Goal: Task Accomplishment & Management: Manage account settings

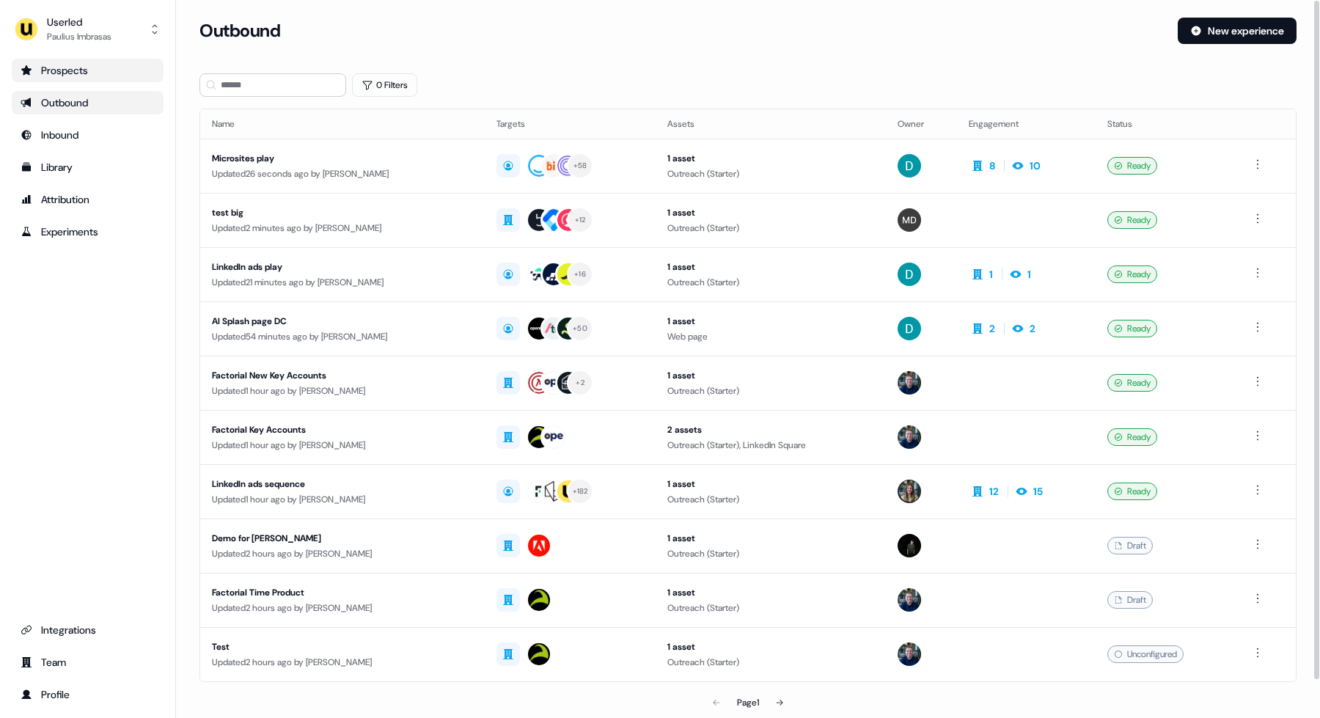
click at [139, 64] on div "Prospects" at bounding box center [88, 70] width 134 height 15
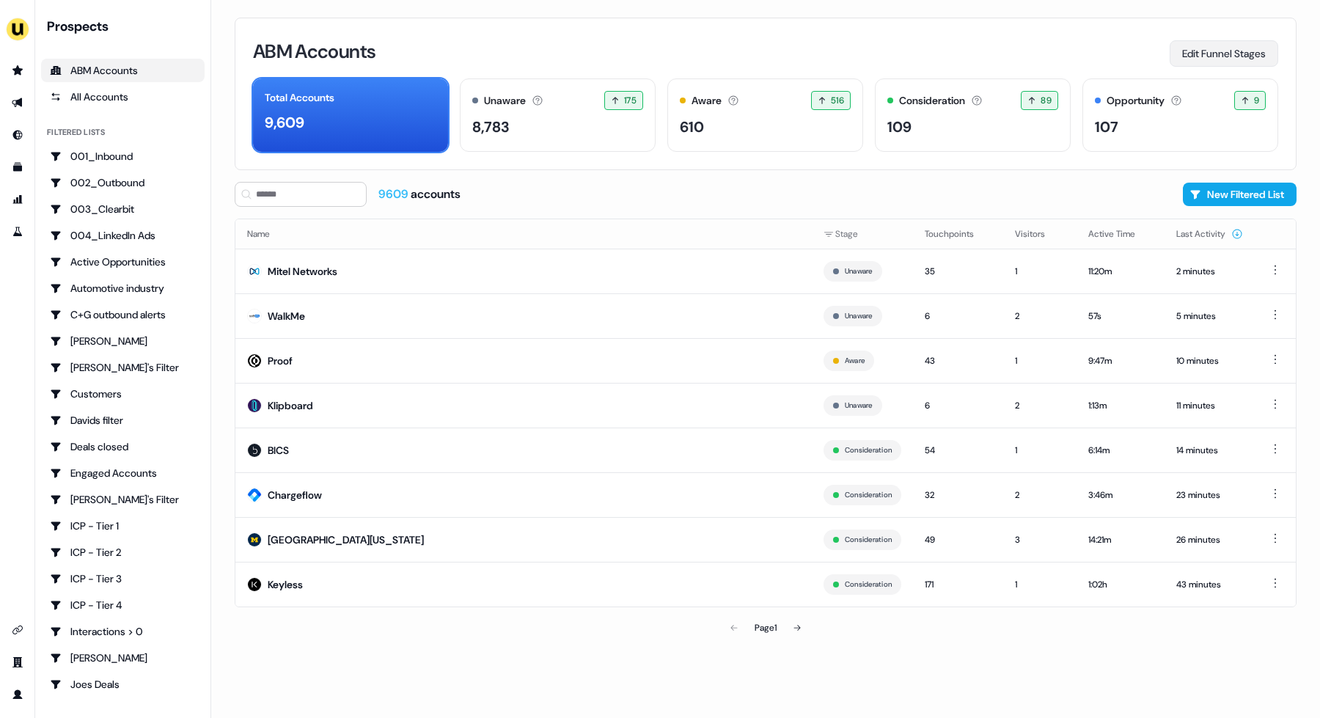
click at [1200, 56] on button "Edit Funnel Stages" at bounding box center [1224, 53] width 109 height 26
click at [900, 47] on div "ABM Accounts Edit Funnel Stages" at bounding box center [765, 51] width 1025 height 31
click at [1062, 26] on div "ABM Accounts Edit Funnel Stages Total Accounts 9,609 Unaware The default stage …" at bounding box center [766, 94] width 1062 height 153
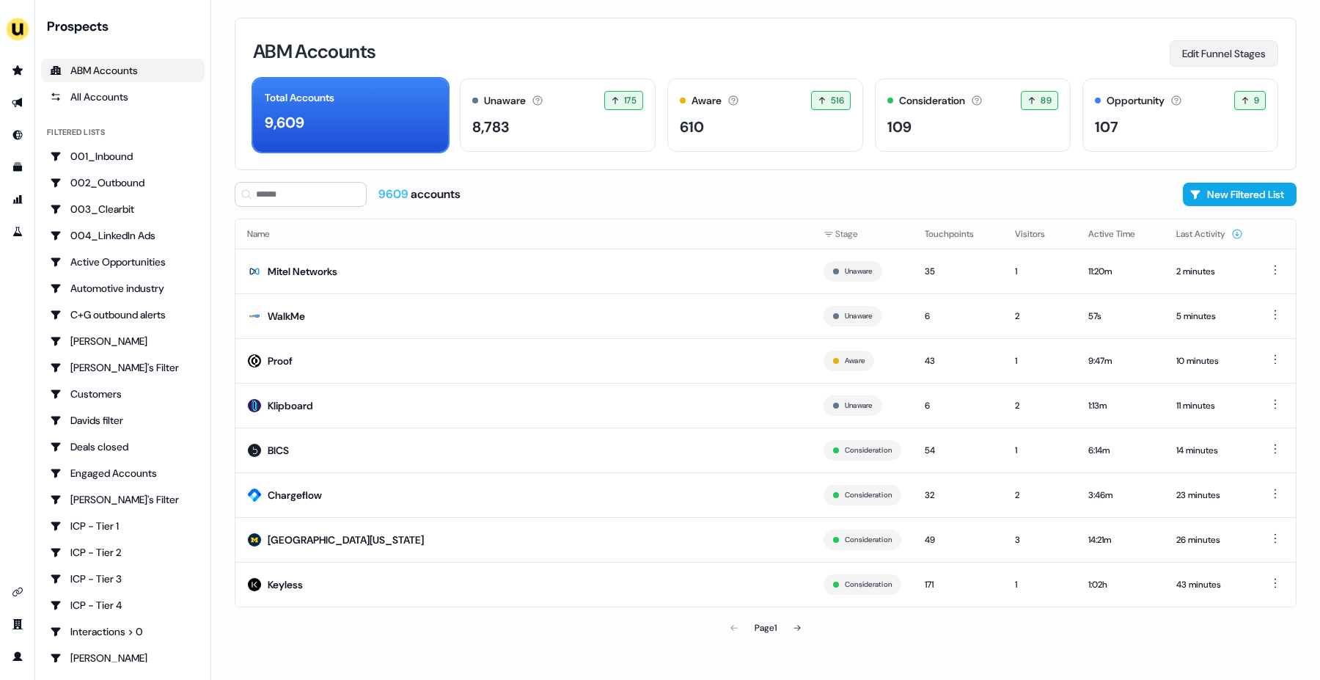
click at [1214, 51] on button "Edit Funnel Stages" at bounding box center [1224, 53] width 109 height 26
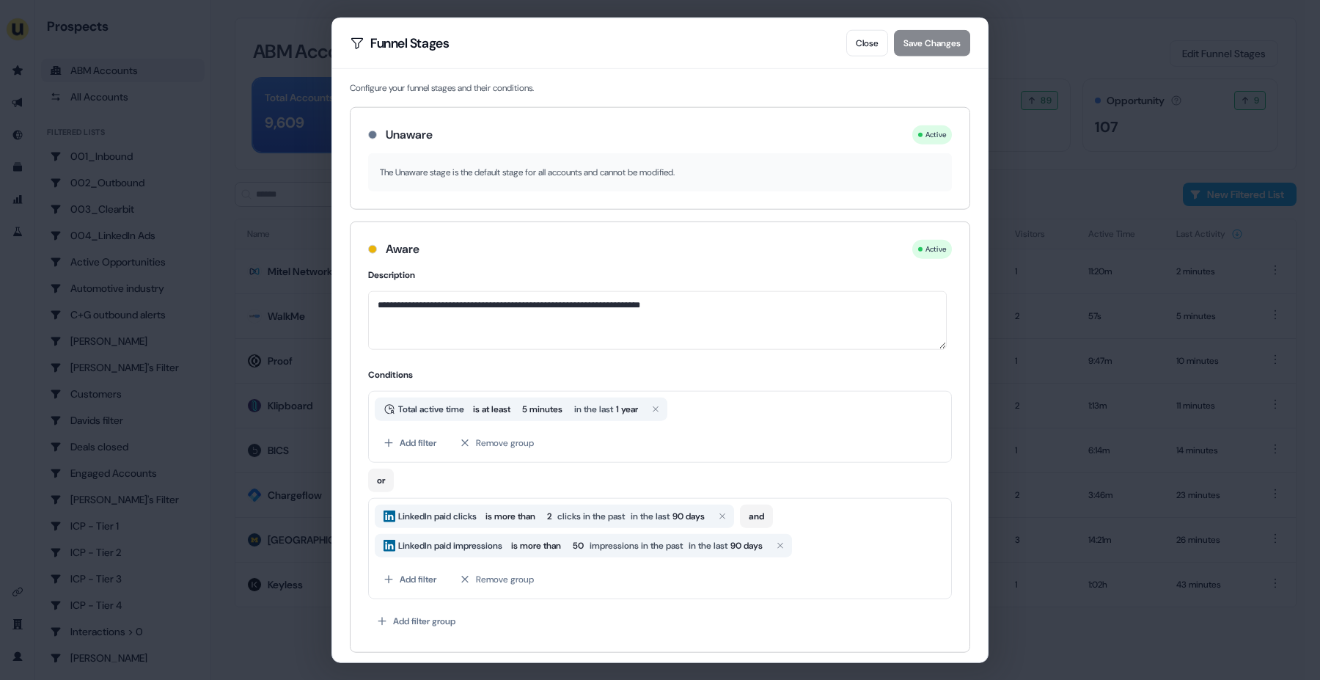
click at [420, 134] on h3 "Unaware" at bounding box center [409, 134] width 47 height 18
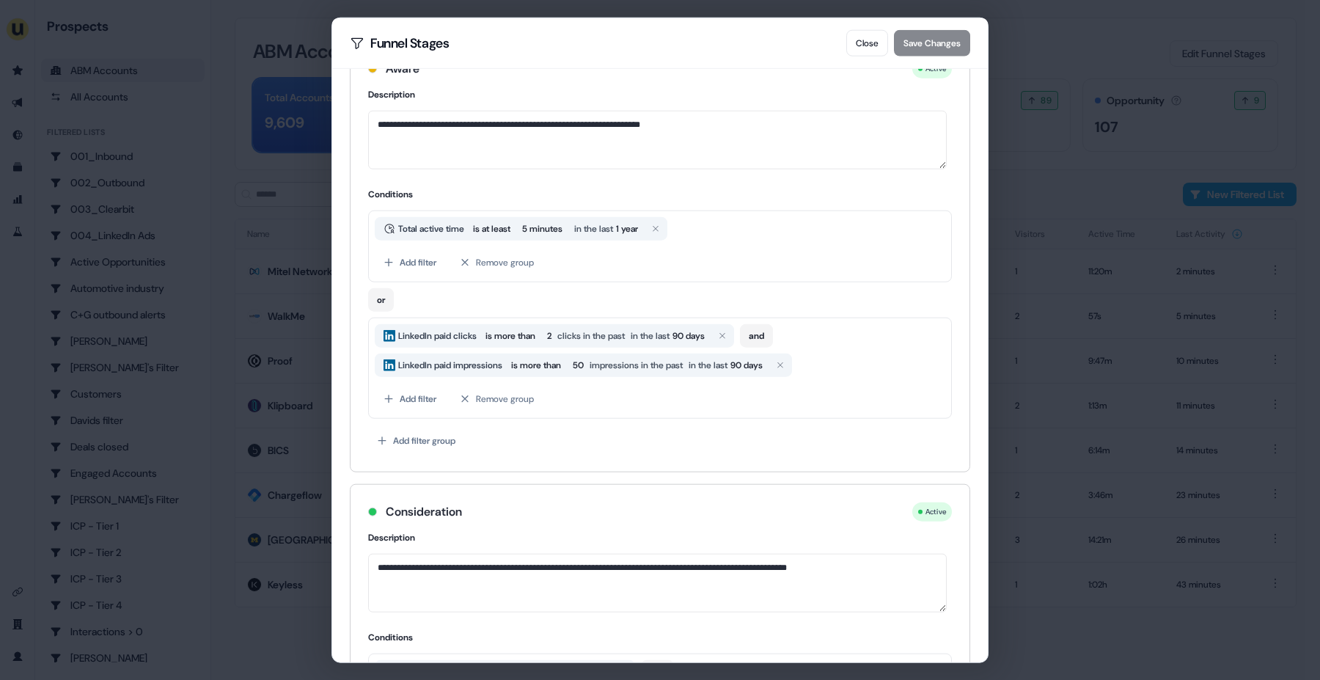
scroll to position [185, 0]
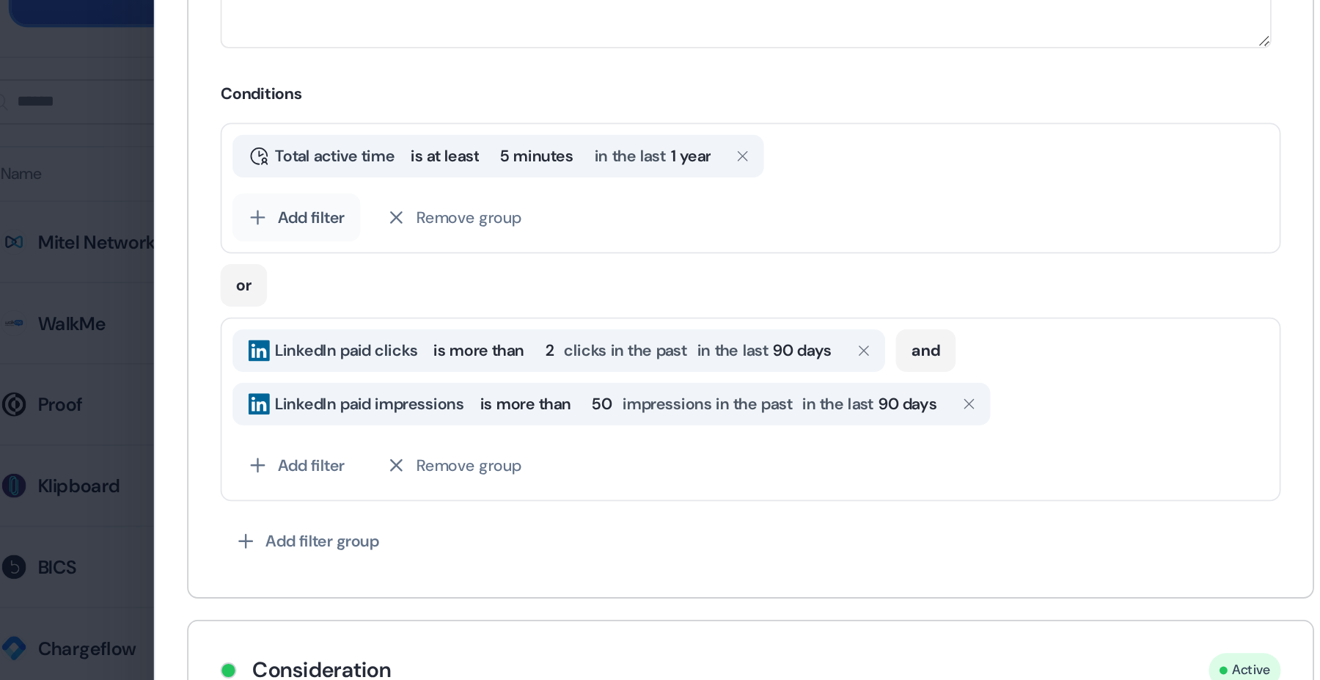
click at [431, 256] on button "Add filter" at bounding box center [410, 257] width 70 height 26
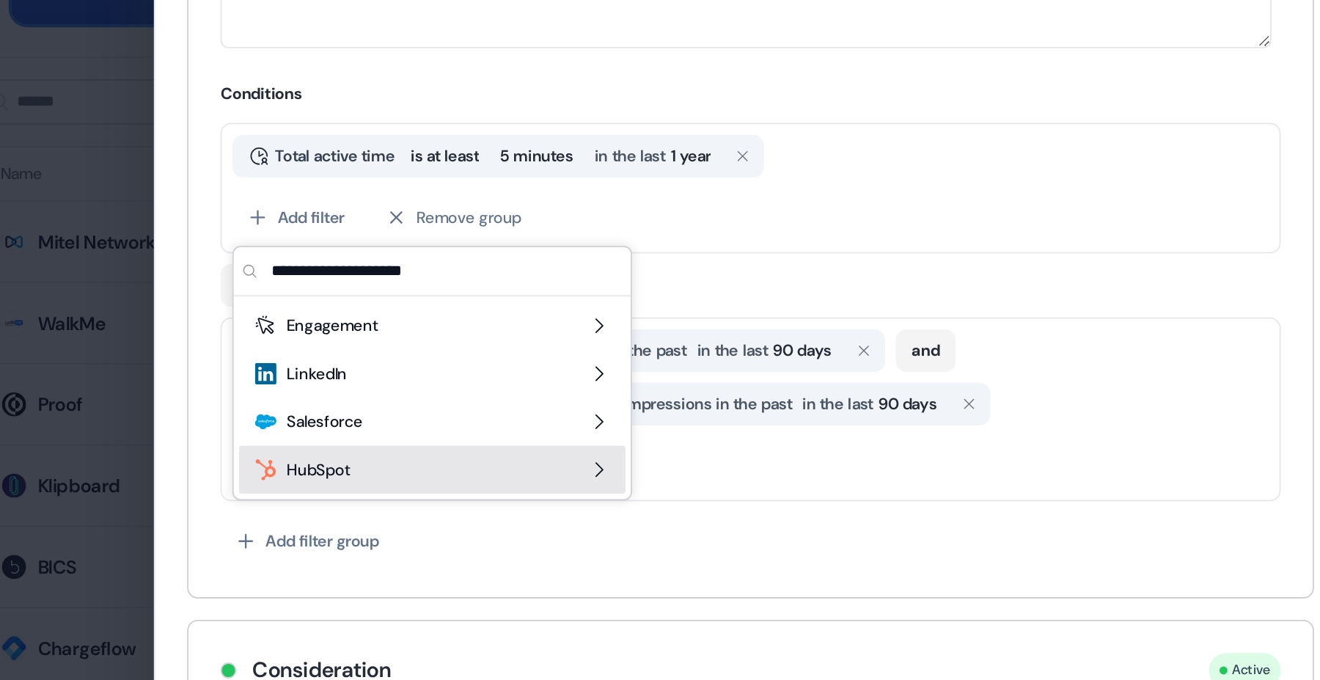
click at [483, 395] on div "HubSpot" at bounding box center [484, 397] width 213 height 26
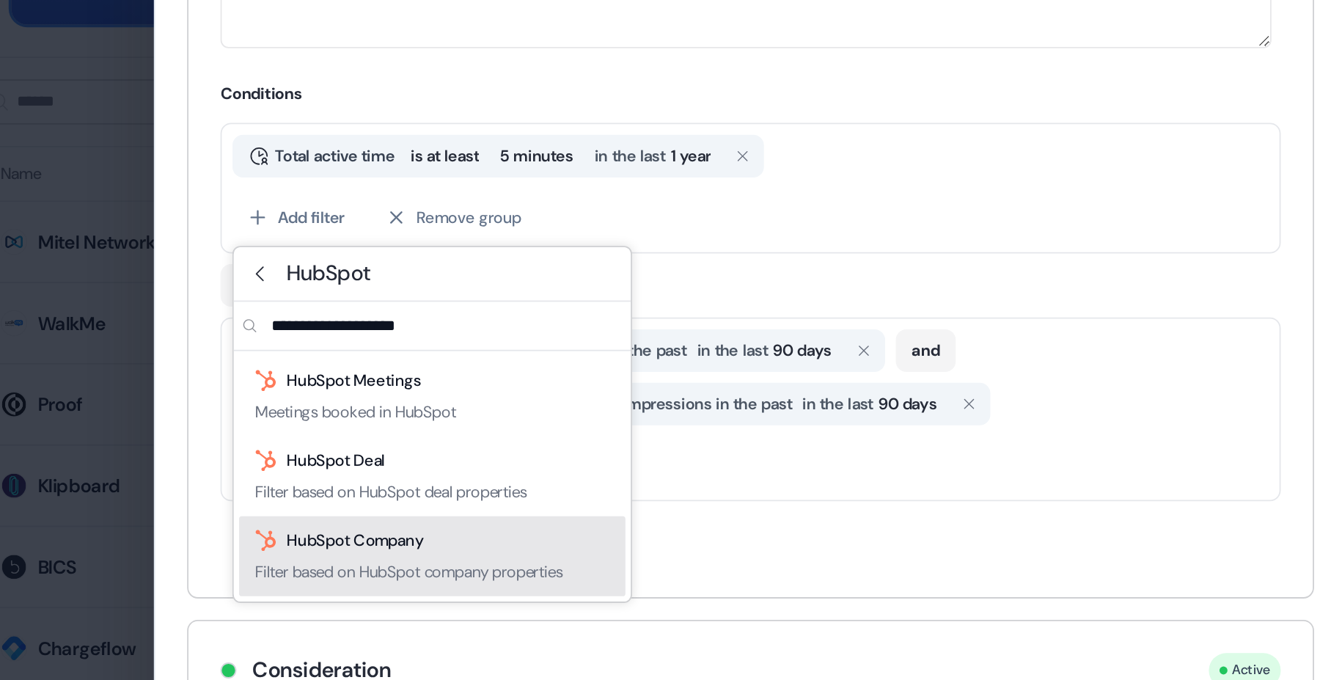
click at [451, 432] on div "HubSpot Company" at bounding box center [433, 435] width 93 height 15
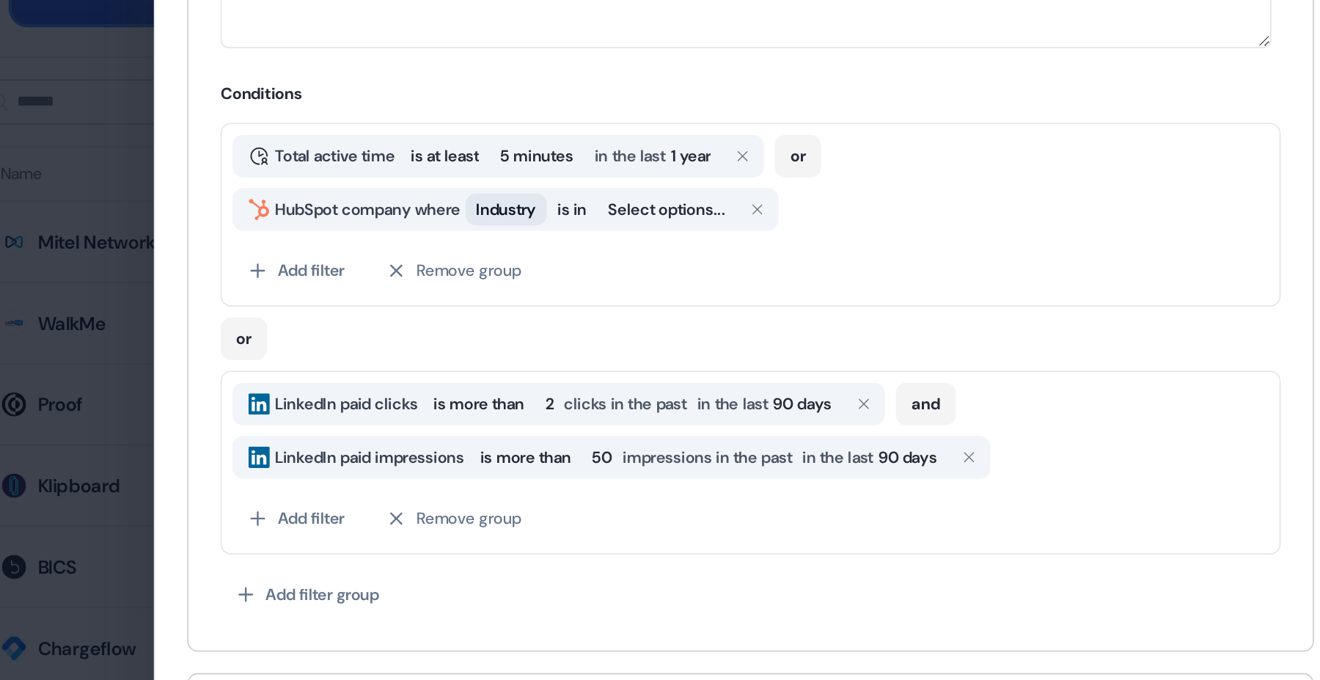
click at [542, 256] on span "Industry" at bounding box center [525, 253] width 33 height 15
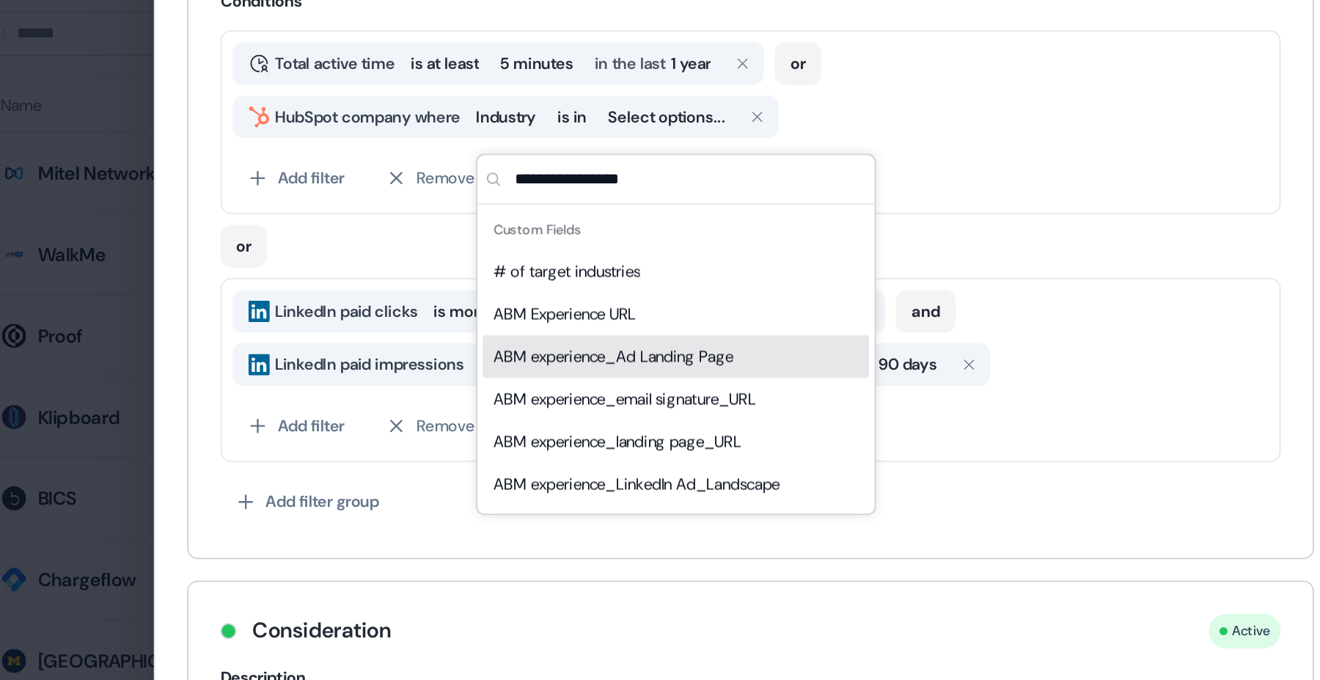
scroll to position [184, 0]
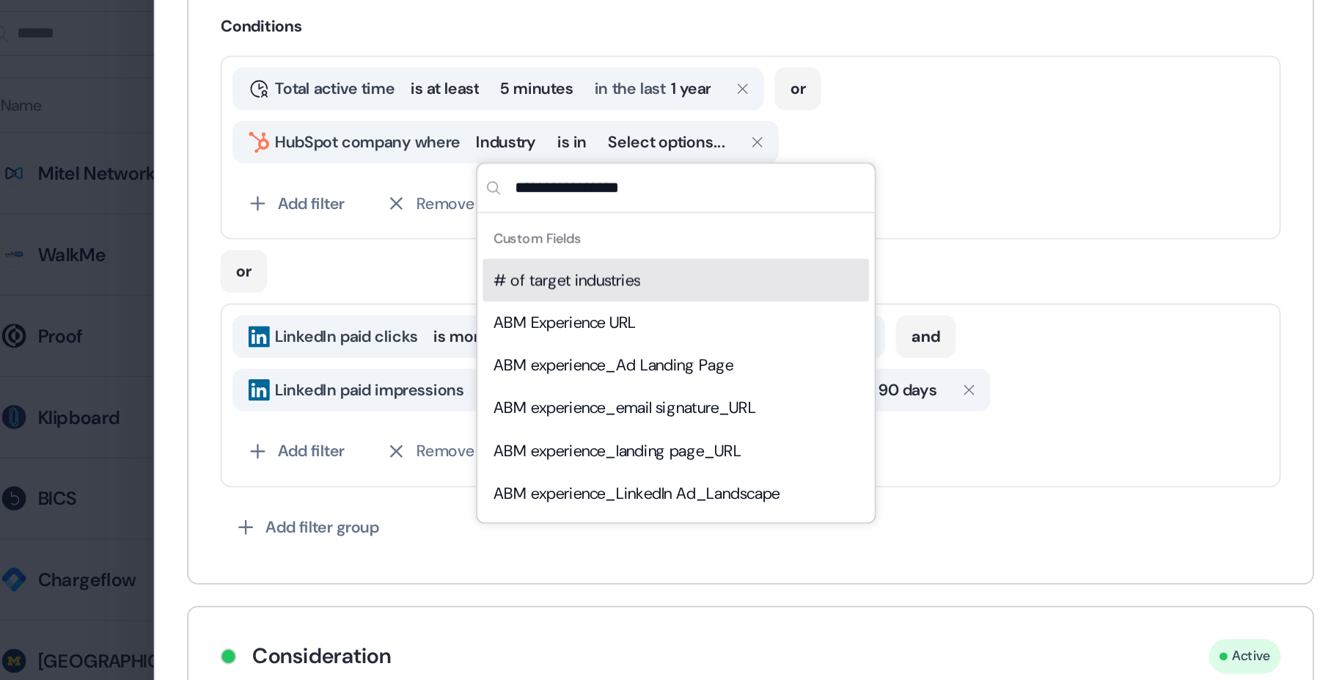
click at [583, 276] on input "text" at bounding box center [627, 279] width 201 height 26
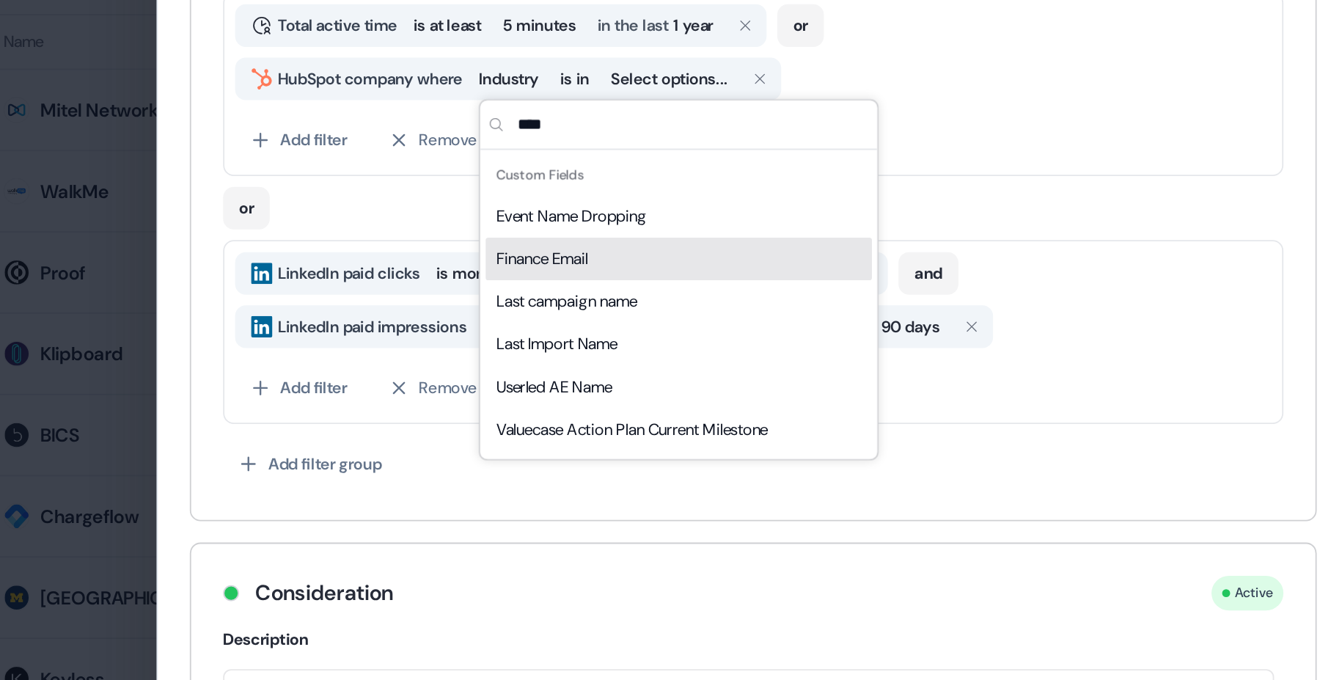
type input "****"
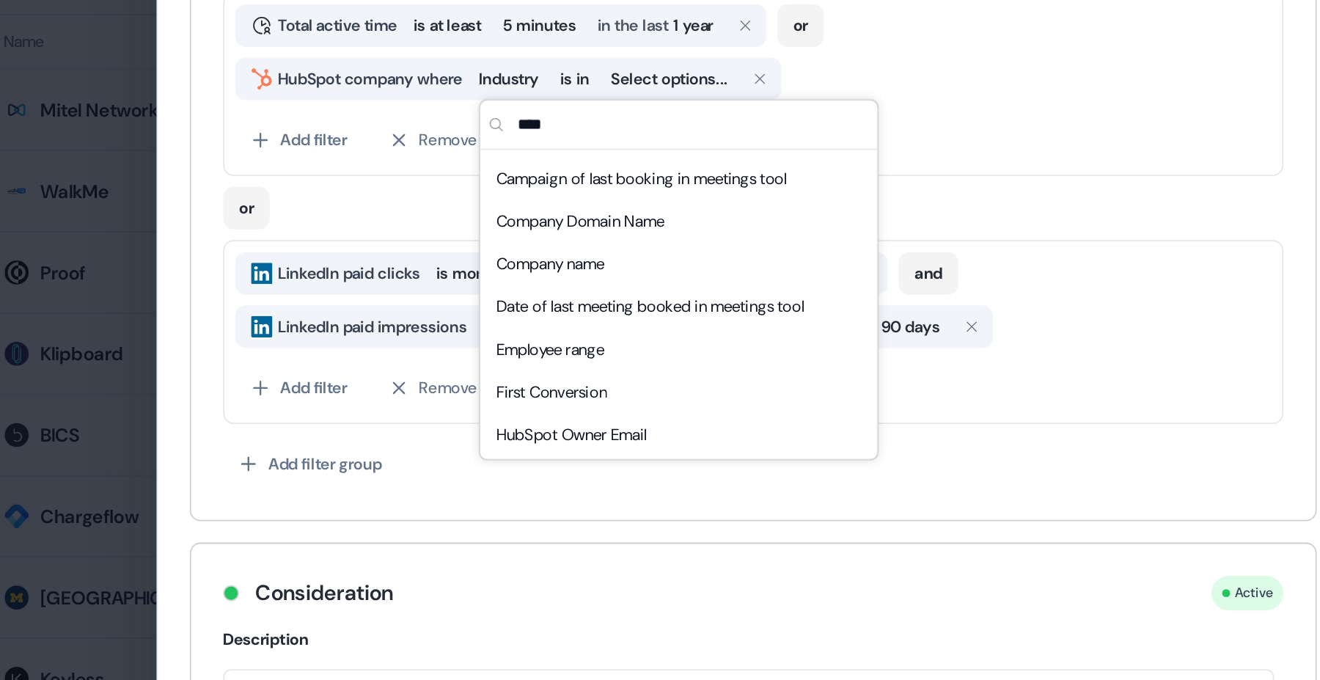
scroll to position [239, 0]
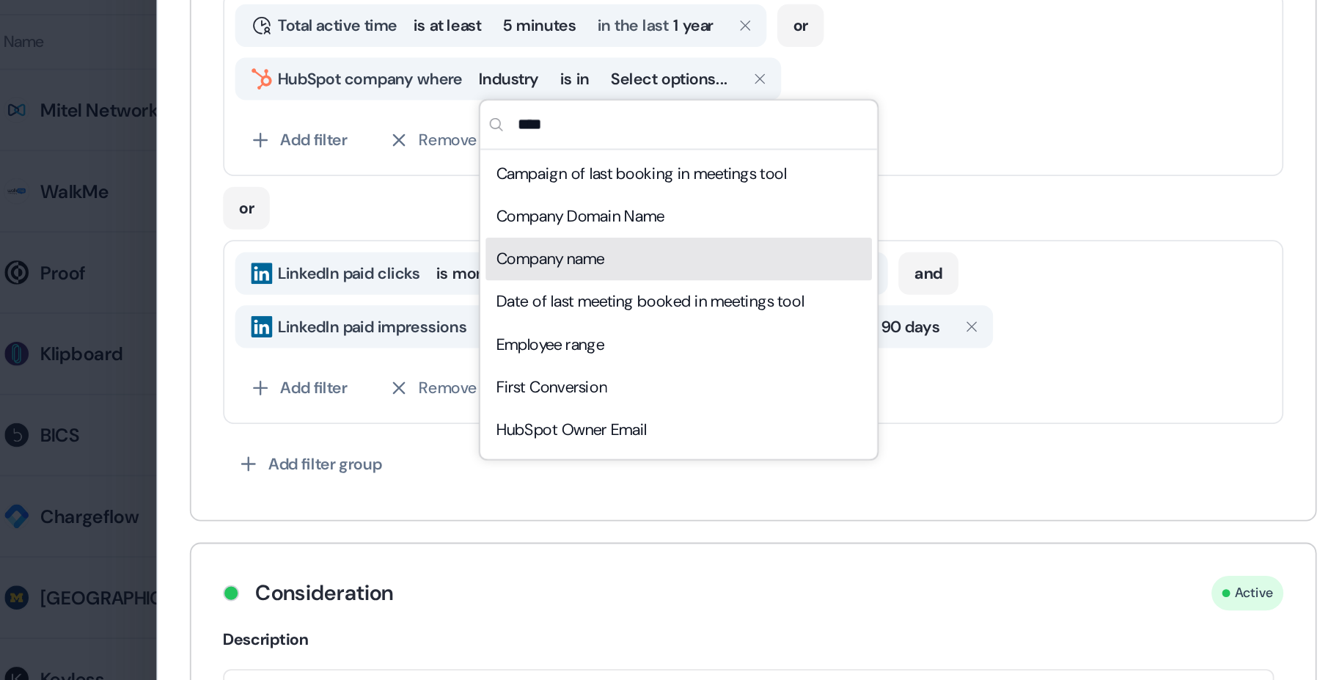
click at [640, 361] on div "Company name" at bounding box center [619, 353] width 213 height 23
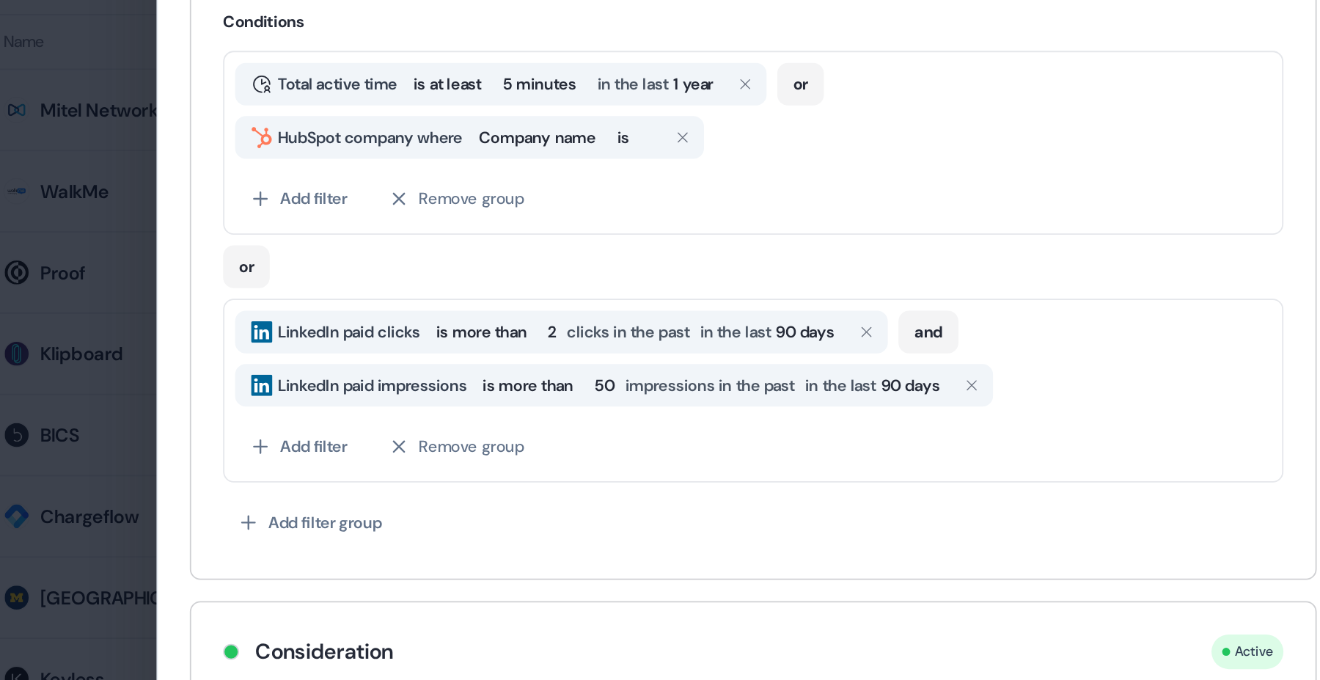
scroll to position [150, 0]
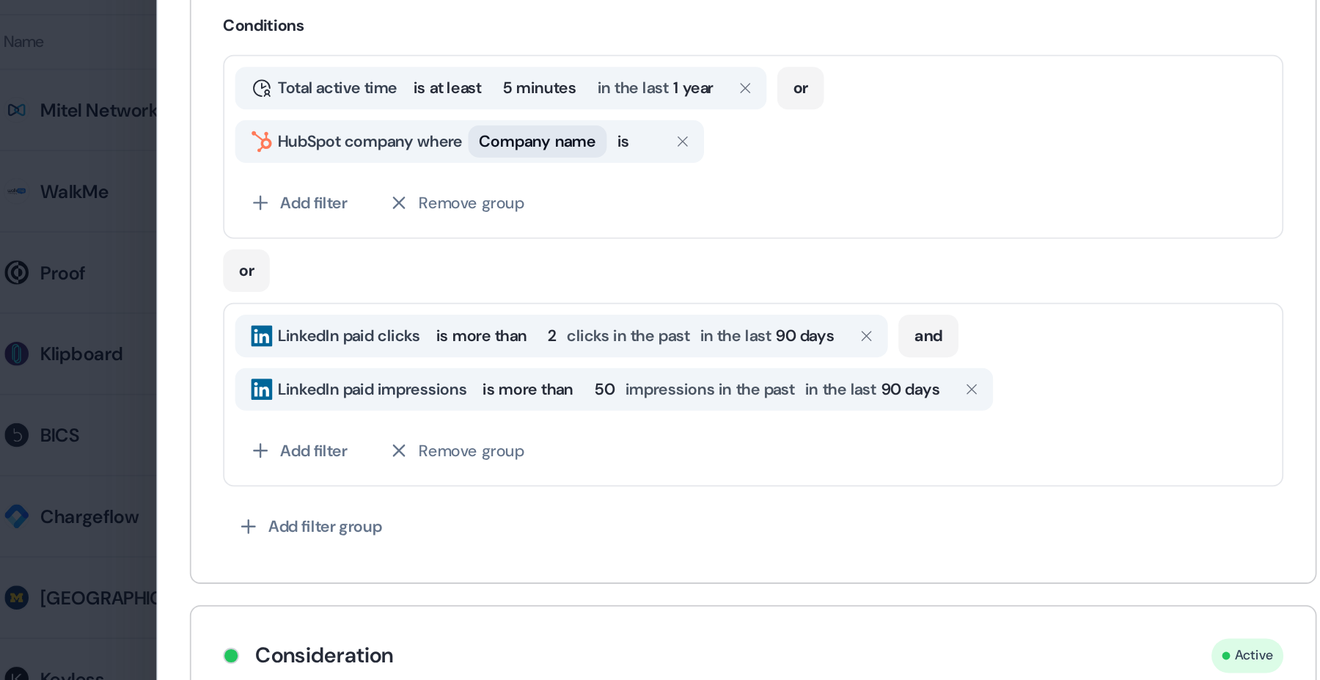
click at [552, 290] on span "Company name" at bounding box center [541, 288] width 65 height 15
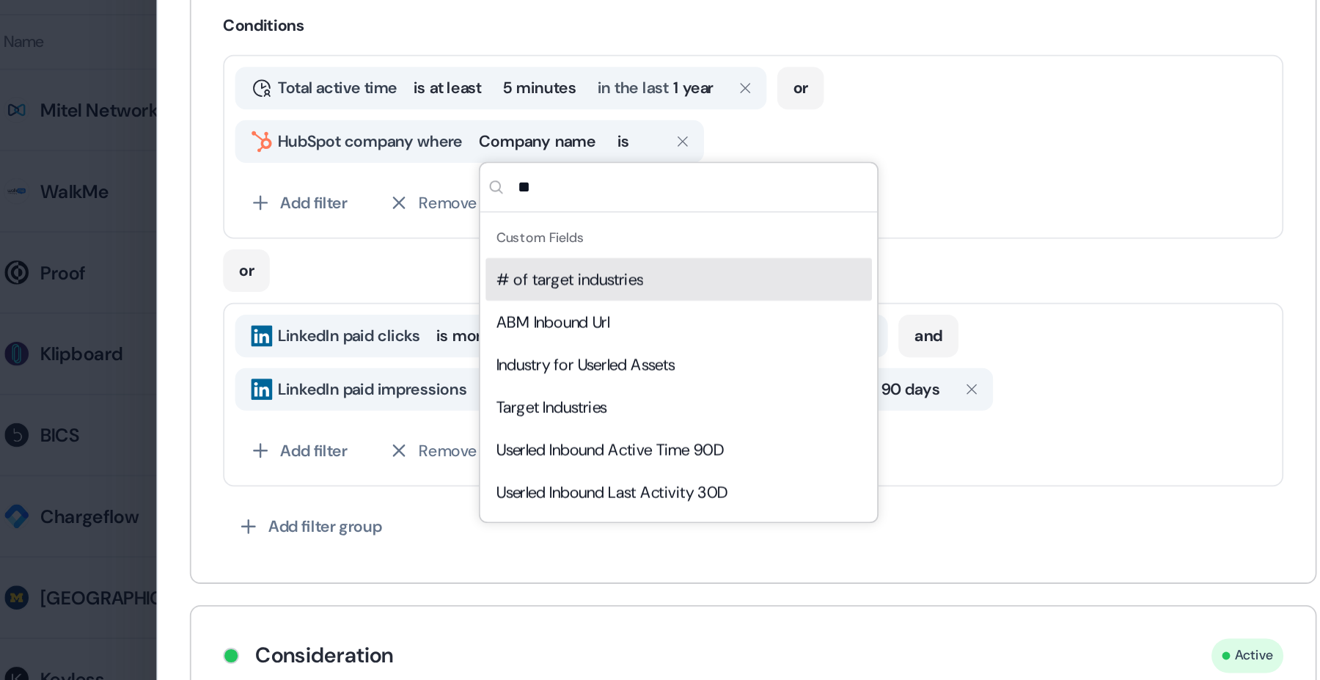
type input "*"
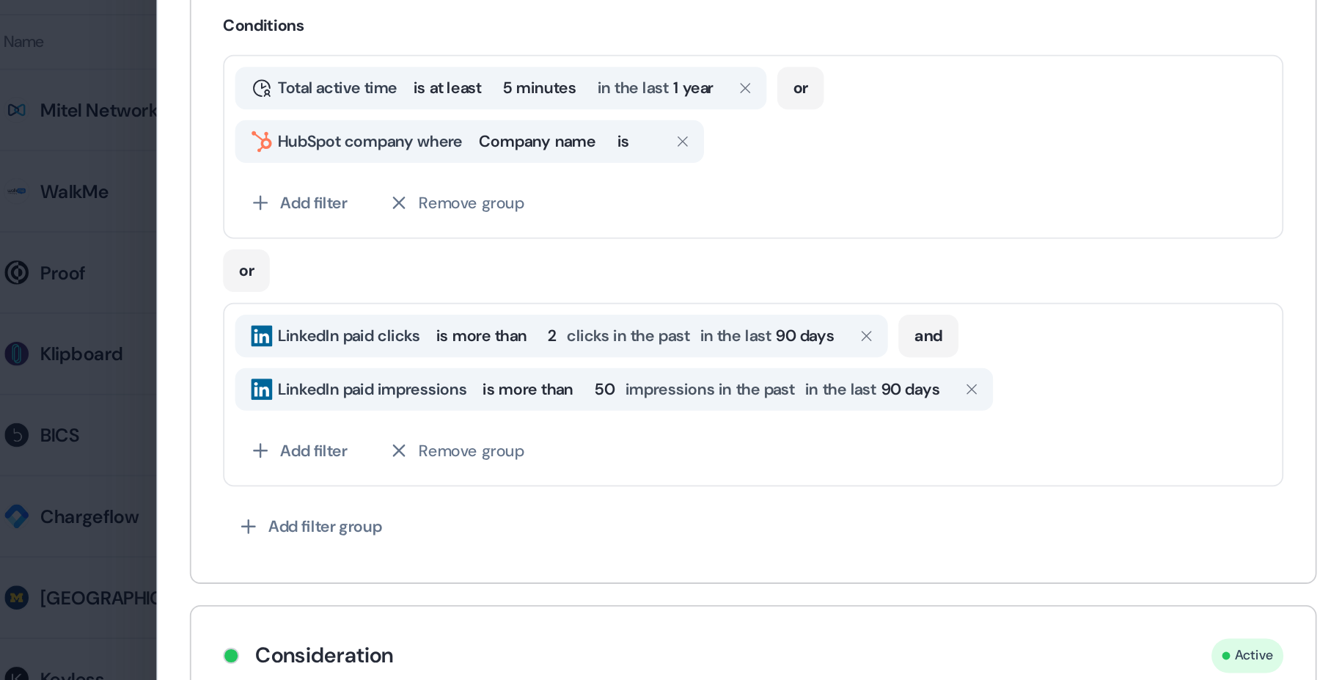
click at [699, 319] on div "Add filter Remove group" at bounding box center [660, 322] width 571 height 26
click at [428, 329] on button "Add filter" at bounding box center [410, 322] width 70 height 26
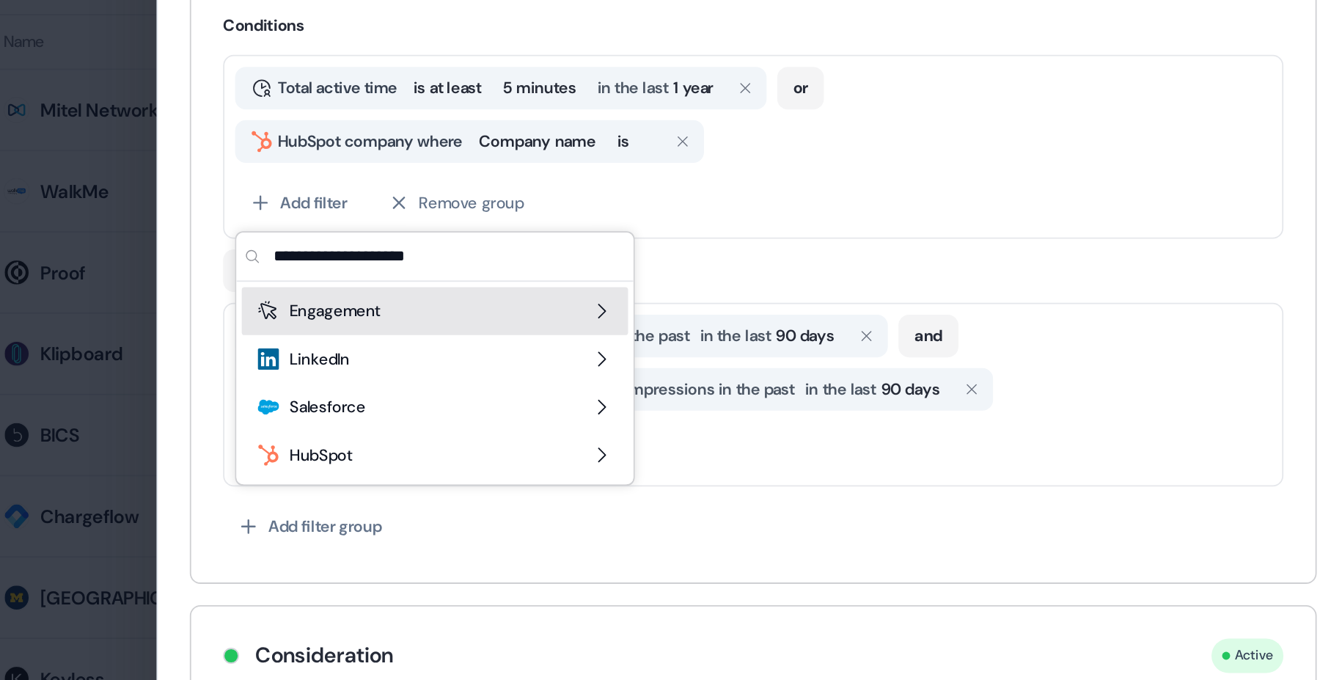
click at [436, 380] on span "Engagement" at bounding box center [430, 382] width 50 height 15
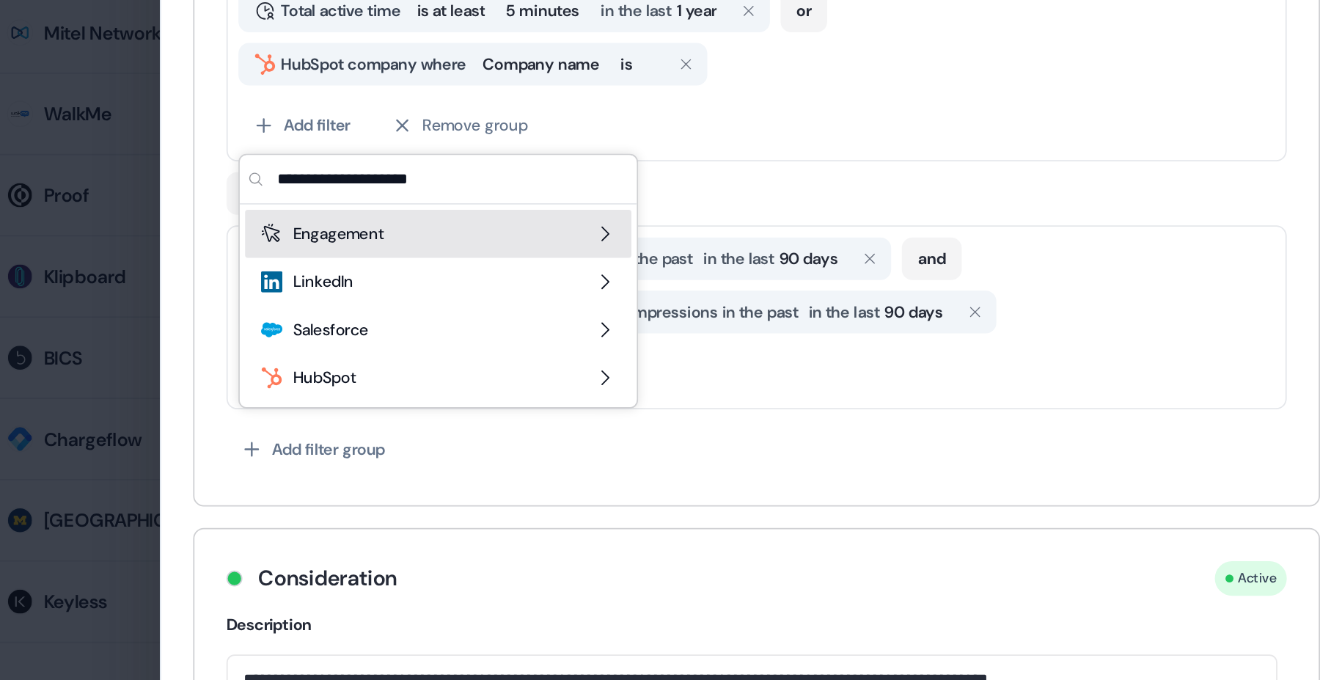
click at [671, 369] on div "or" at bounding box center [660, 356] width 584 height 29
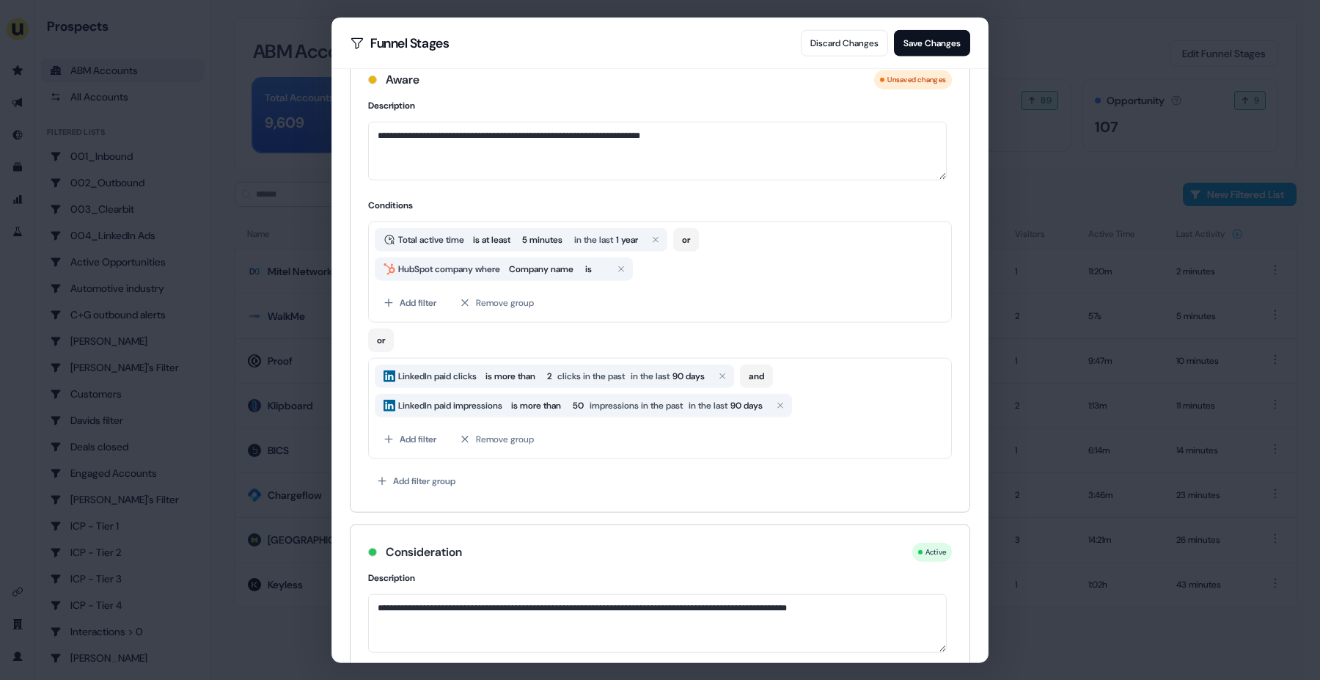
scroll to position [181, 0]
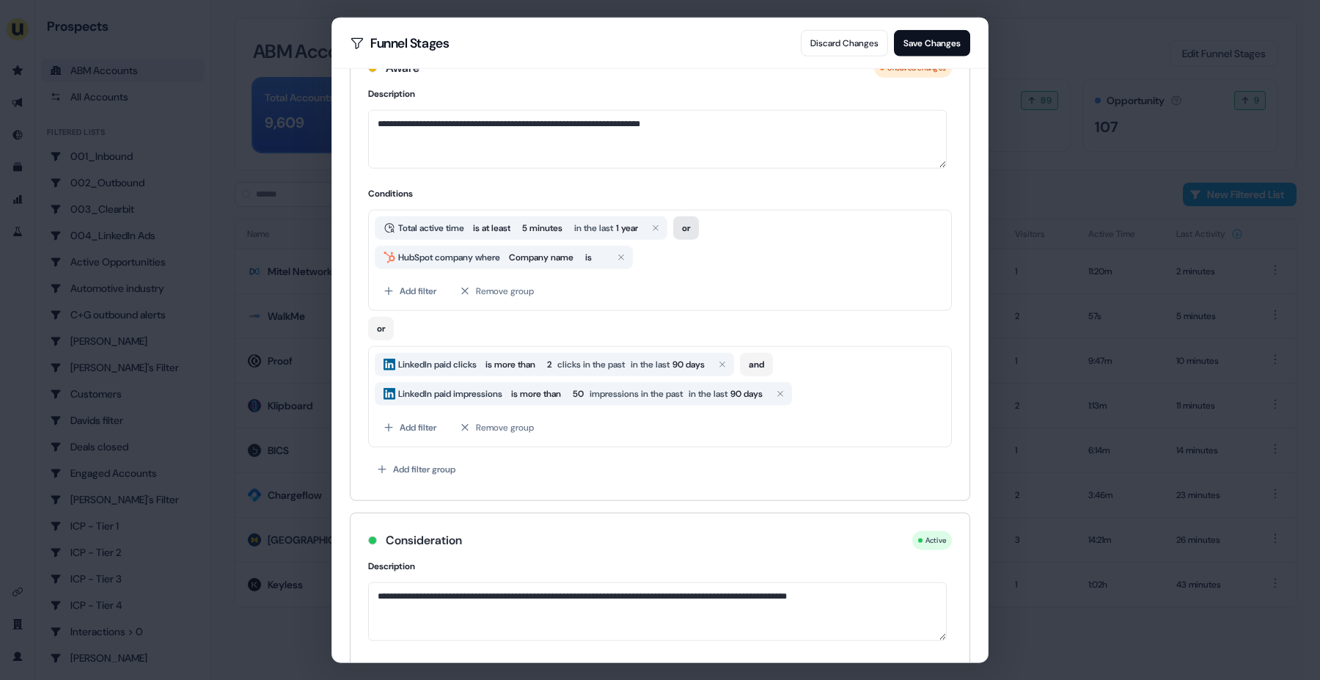
click at [699, 227] on button "or" at bounding box center [686, 227] width 26 height 23
click at [706, 227] on button "and" at bounding box center [689, 227] width 33 height 23
click at [386, 329] on button "or" at bounding box center [381, 327] width 26 height 23
click at [381, 330] on button "and" at bounding box center [384, 327] width 33 height 23
click at [626, 256] on icon "button" at bounding box center [621, 256] width 9 height 9
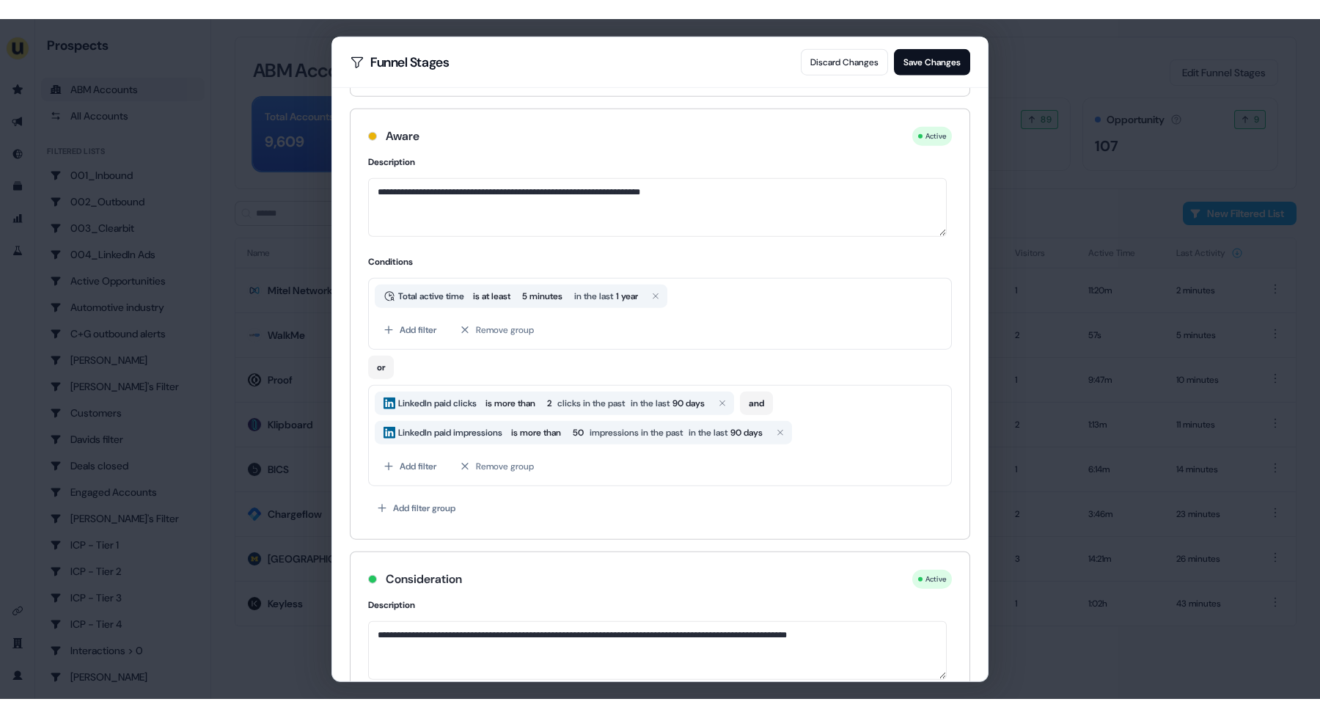
scroll to position [172, 0]
